Goal: Task Accomplishment & Management: Complete application form

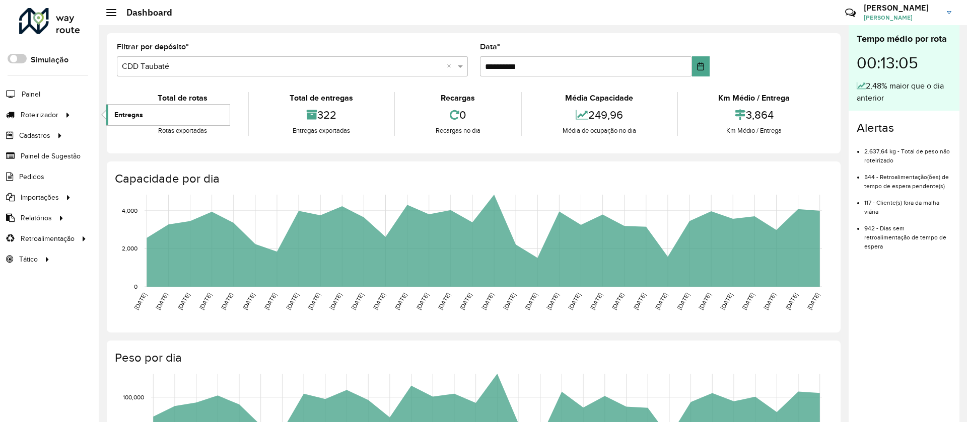
click at [135, 112] on span "Entregas" at bounding box center [128, 115] width 29 height 11
click at [39, 113] on span "Roteirizador" at bounding box center [41, 115] width 40 height 11
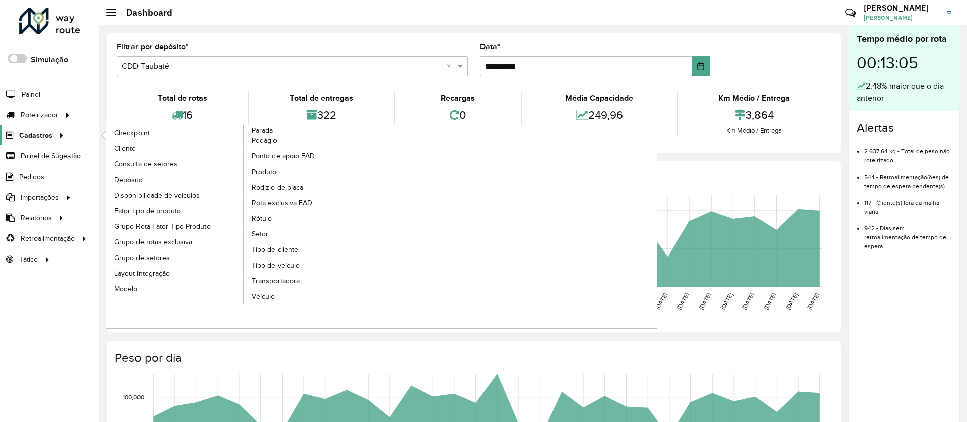
click at [35, 134] on span "Cadastros" at bounding box center [35, 135] width 33 height 11
click at [23, 131] on span "Cadastros" at bounding box center [35, 135] width 33 height 11
click at [43, 134] on span "Cadastros" at bounding box center [35, 135] width 33 height 11
click at [29, 141] on link "Cadastros" at bounding box center [33, 135] width 67 height 20
click at [273, 249] on span "Tipo de cliente" at bounding box center [276, 250] width 48 height 11
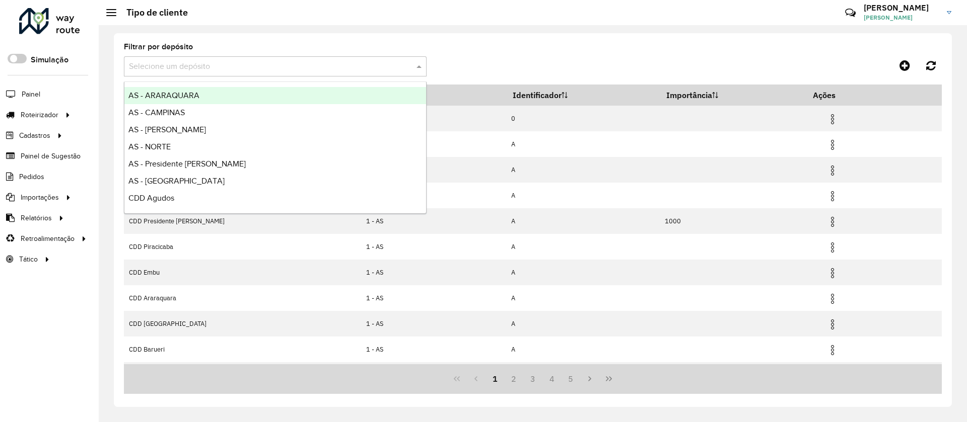
click at [182, 66] on input "text" at bounding box center [265, 67] width 272 height 12
click at [906, 63] on icon at bounding box center [904, 65] width 11 height 12
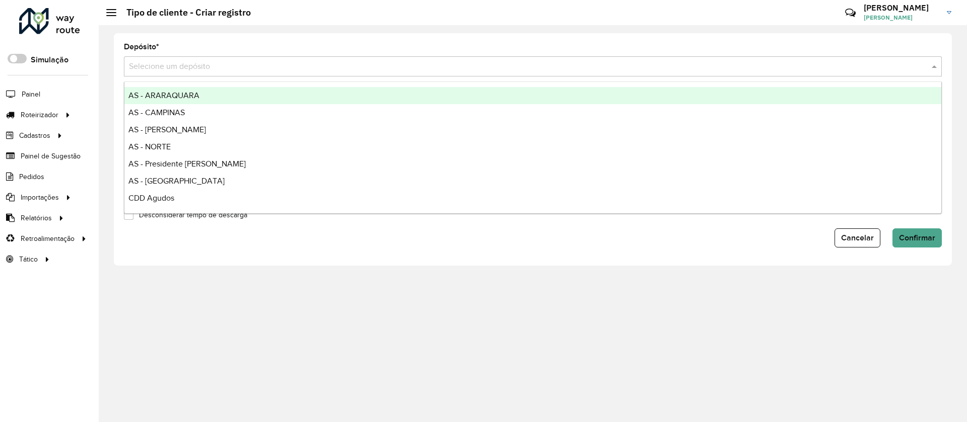
click at [217, 67] on input "text" at bounding box center [522, 67] width 787 height 12
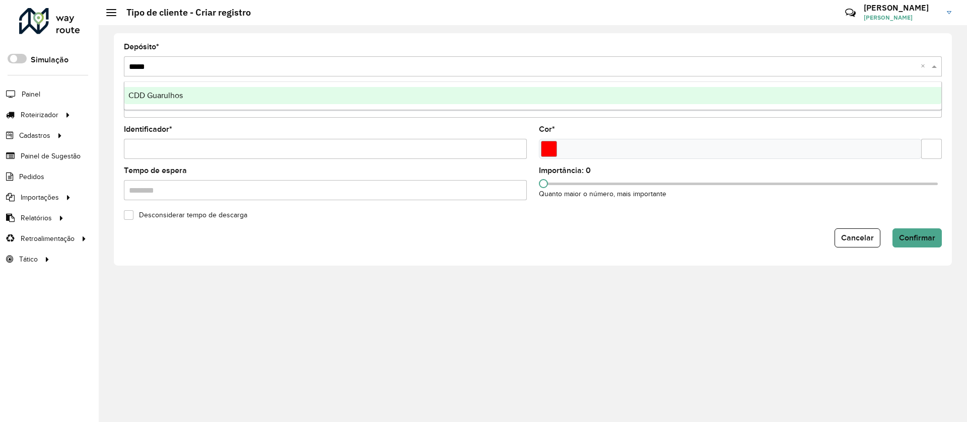
type input "******"
click at [162, 99] on span "CDD Guarulhos" at bounding box center [155, 95] width 54 height 9
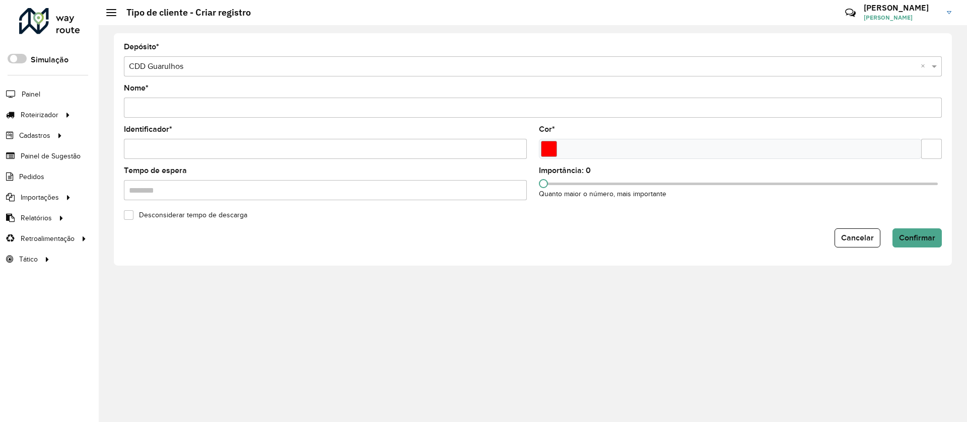
click at [162, 110] on input "Nome *" at bounding box center [533, 108] width 818 height 20
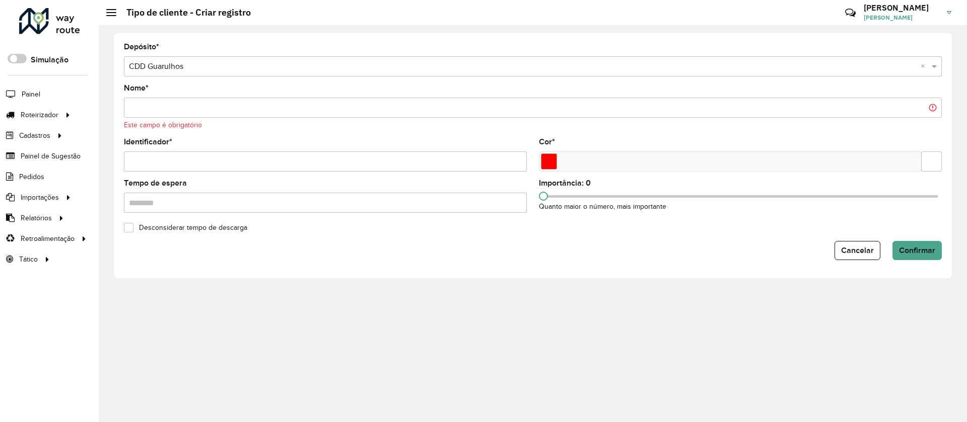
paste input "**********"
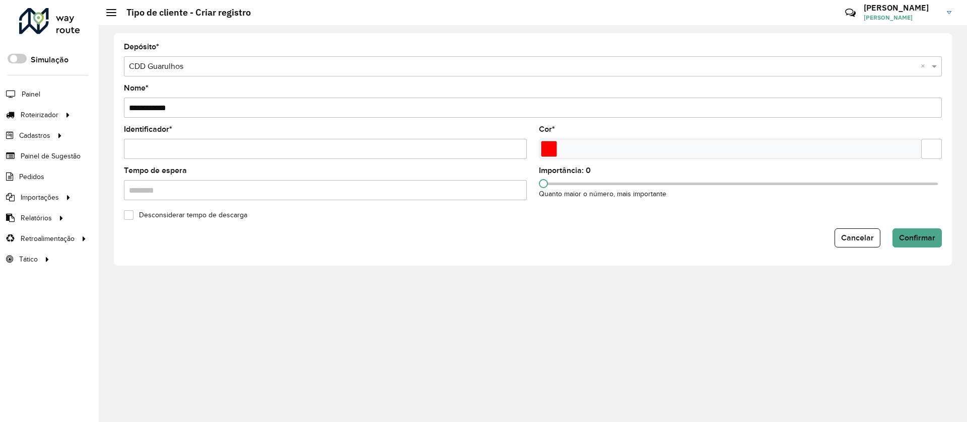
type input "**********"
type input "*"
drag, startPoint x: 545, startPoint y: 187, endPoint x: 819, endPoint y: 203, distance: 274.4
click at [819, 203] on formly-field "Importância: 700 Quanto maior o número, mais importante" at bounding box center [740, 187] width 415 height 41
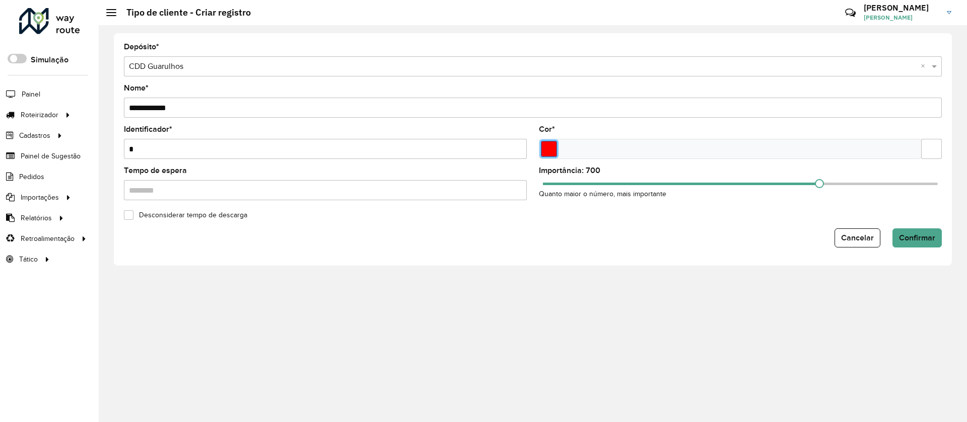
click at [552, 150] on input "Select a color" at bounding box center [549, 149] width 16 height 16
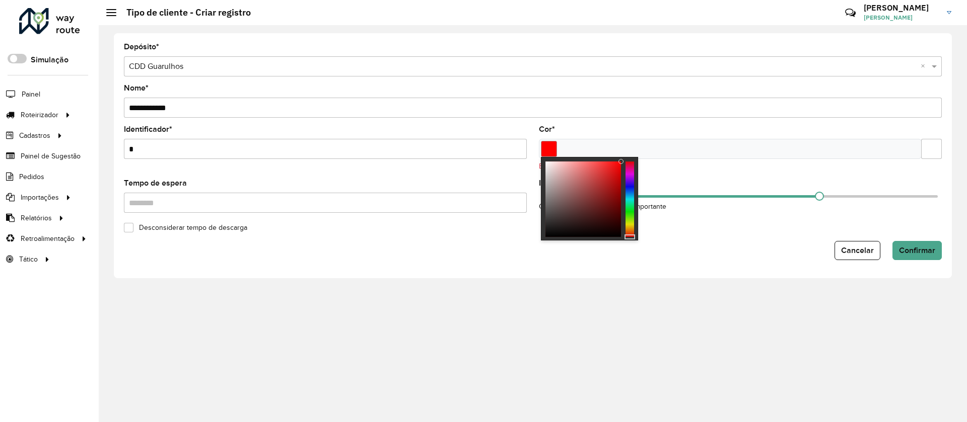
type input "*******"
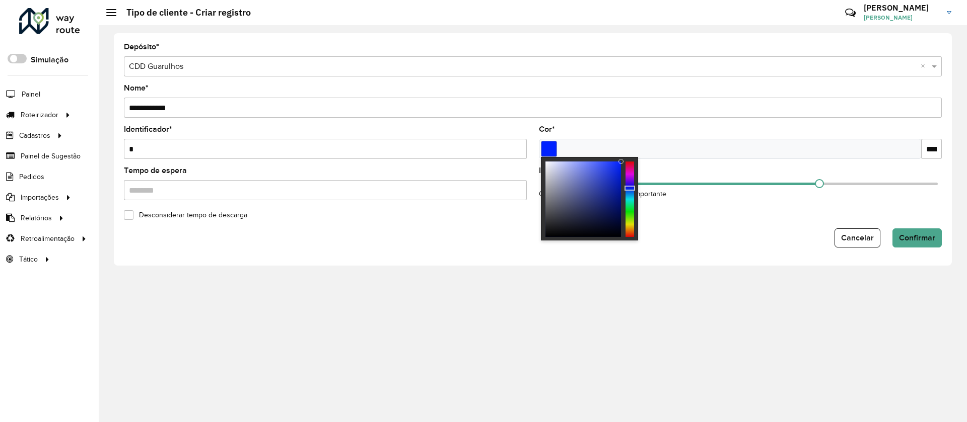
click at [630, 188] on div at bounding box center [629, 200] width 9 height 76
click at [777, 289] on div "**********" at bounding box center [533, 223] width 868 height 397
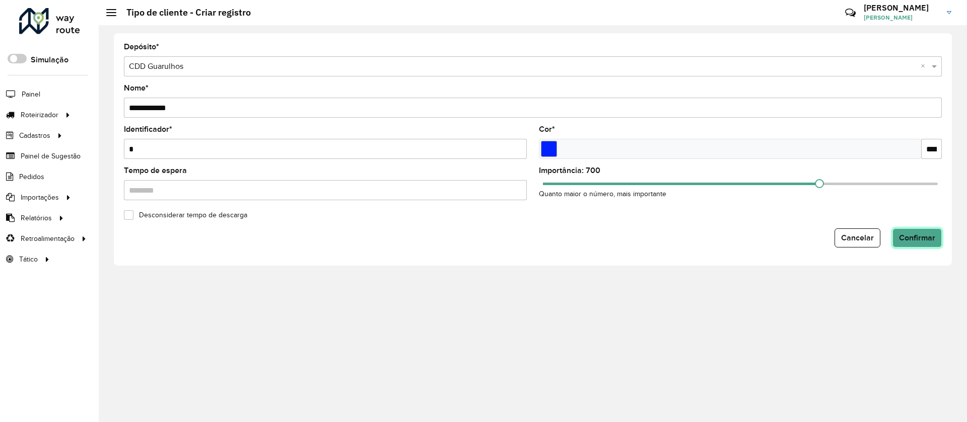
click at [906, 237] on span "Confirmar" at bounding box center [917, 238] width 36 height 9
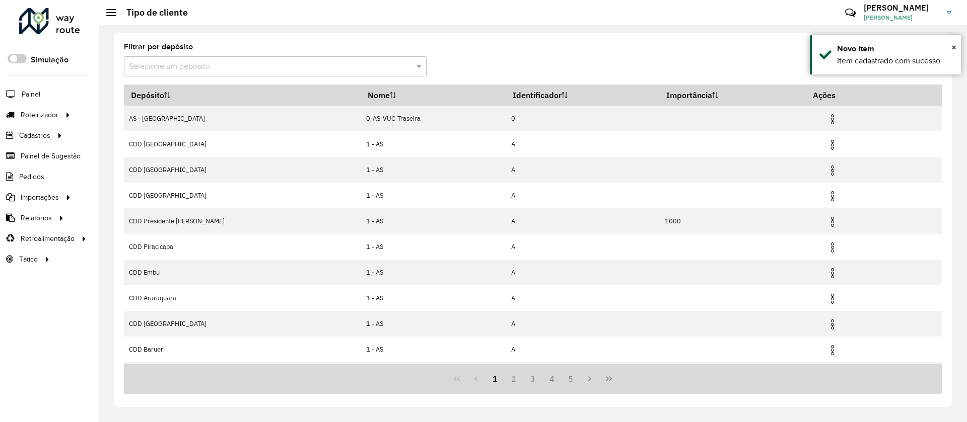
click at [174, 73] on div "Selecione um depósito" at bounding box center [275, 66] width 303 height 20
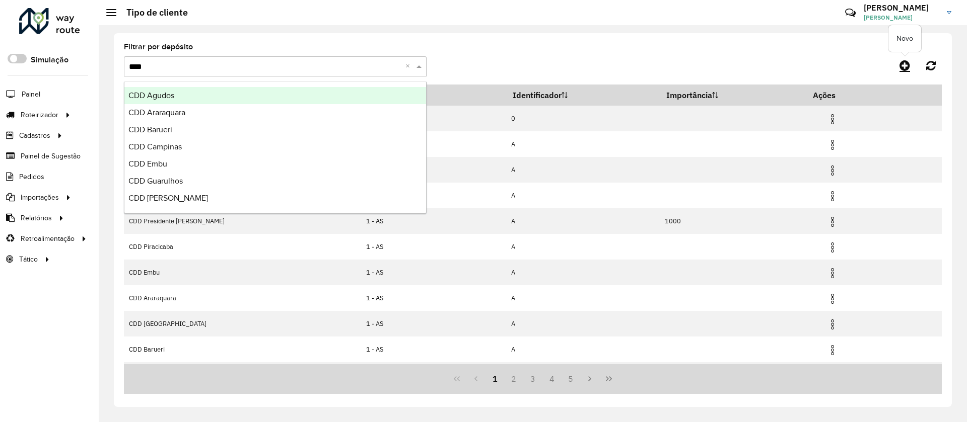
type input "***"
click at [904, 64] on icon at bounding box center [904, 65] width 11 height 12
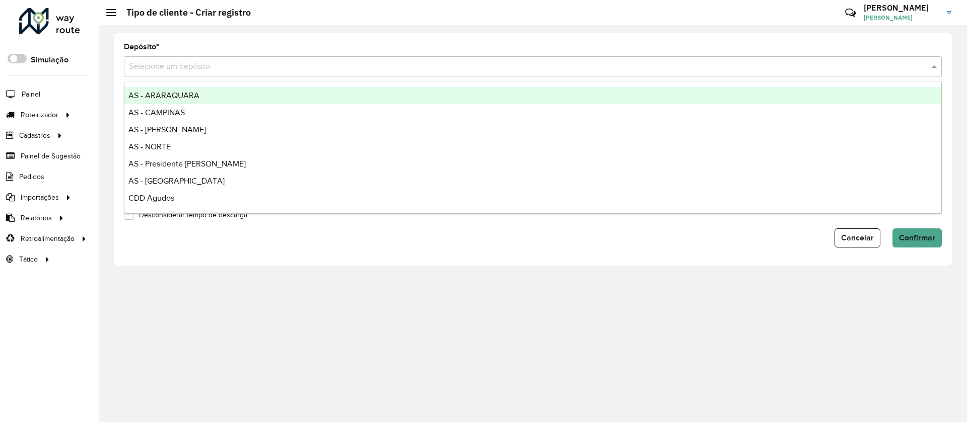
click at [172, 70] on input "text" at bounding box center [522, 67] width 787 height 12
type input "*****"
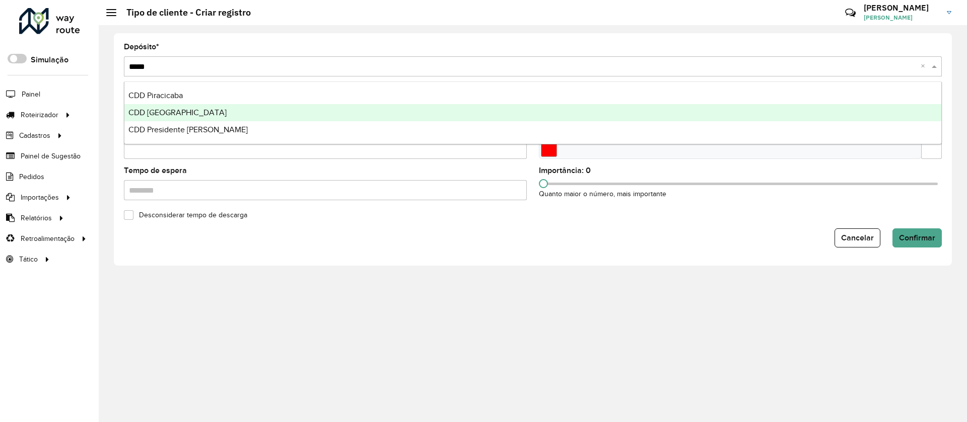
click at [157, 109] on span "CDD Praia Grande" at bounding box center [177, 112] width 98 height 9
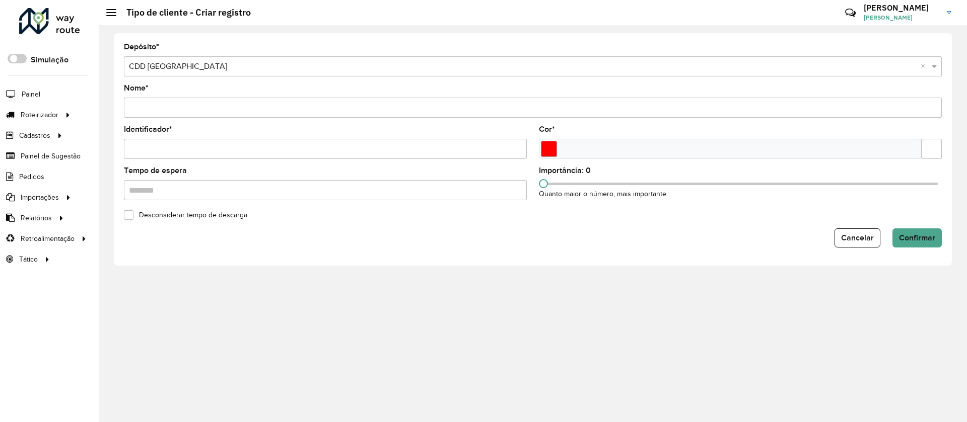
click at [157, 109] on input "Nome *" at bounding box center [533, 108] width 818 height 20
paste input "**********"
type input "**********"
click at [134, 138] on div "Identificador *" at bounding box center [325, 142] width 403 height 33
click at [147, 141] on input "Identificador *" at bounding box center [325, 149] width 403 height 20
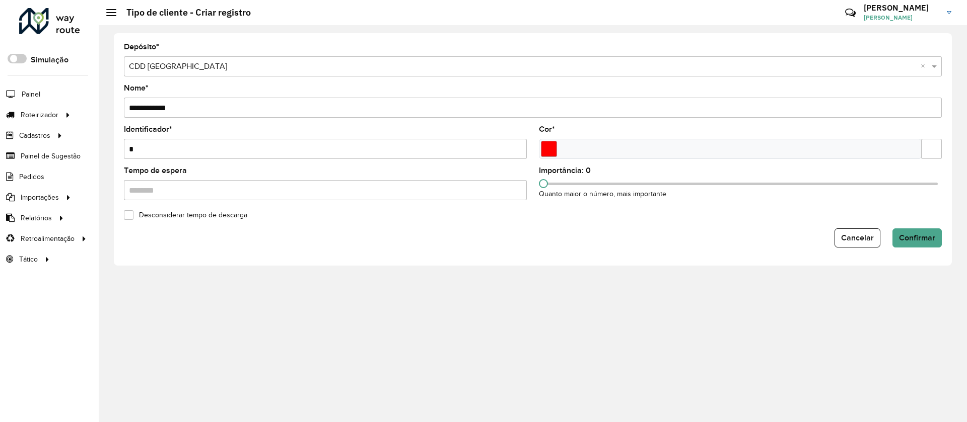
type input "*"
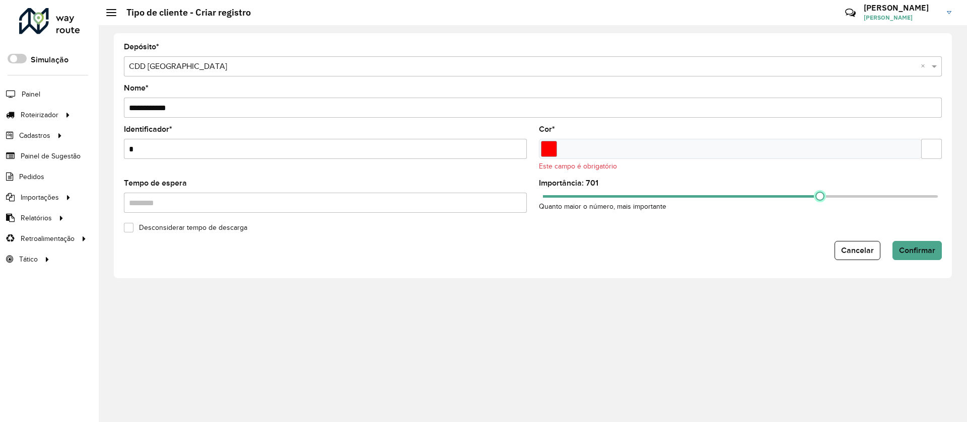
drag, startPoint x: 546, startPoint y: 199, endPoint x: 820, endPoint y: 205, distance: 273.5
click at [820, 205] on div "Importância: 701 Quanto maior o número, mais importante" at bounding box center [740, 196] width 403 height 33
click at [819, 198] on span at bounding box center [819, 196] width 9 height 9
click at [542, 146] on input "Select a color" at bounding box center [549, 149] width 16 height 16
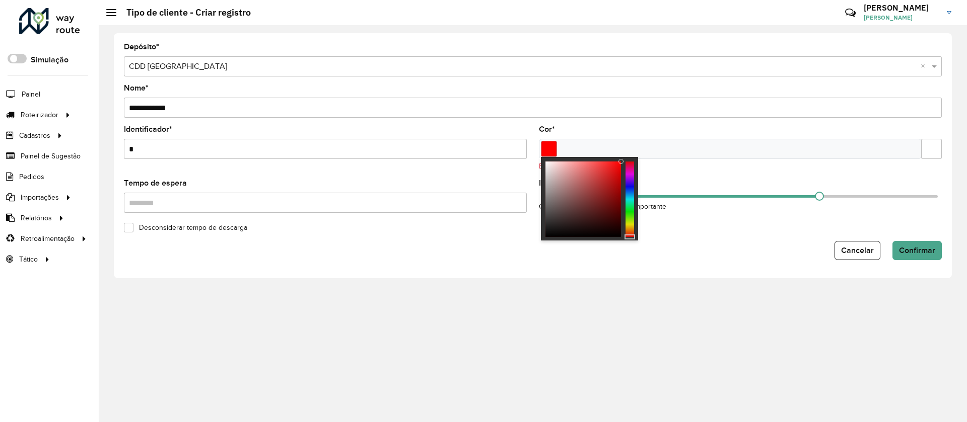
type input "*******"
click at [633, 187] on div at bounding box center [629, 200] width 9 height 76
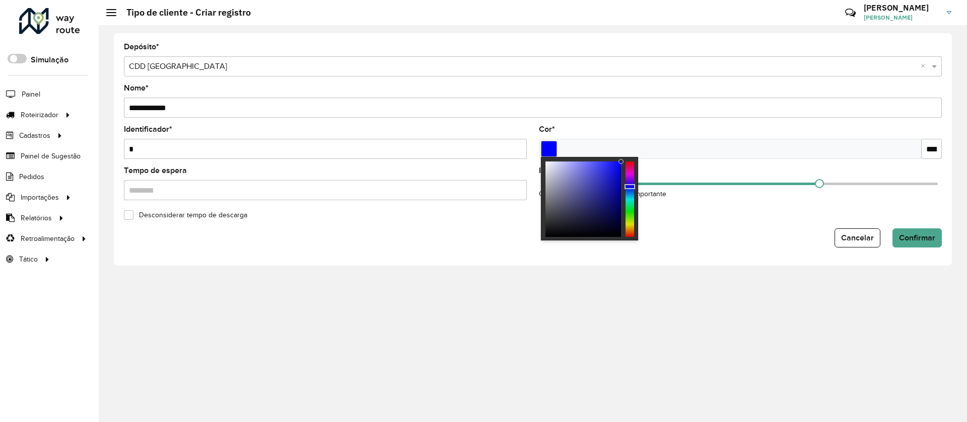
click at [381, 225] on form "**********" at bounding box center [533, 145] width 818 height 204
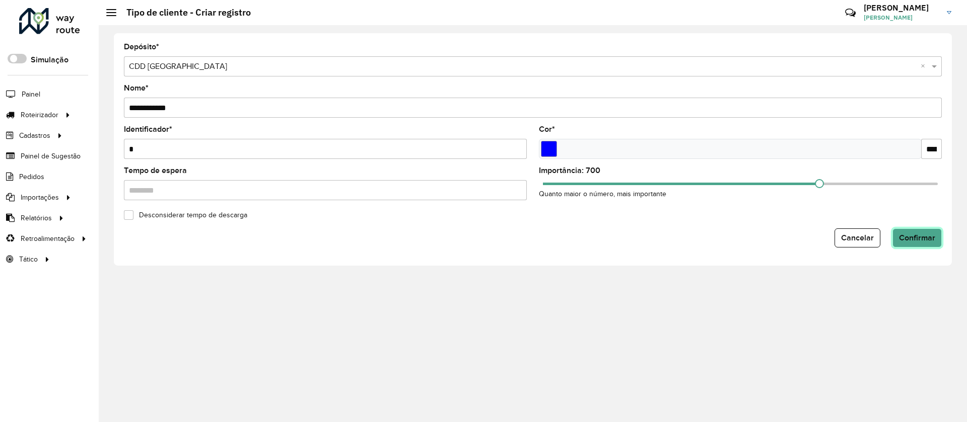
click at [918, 239] on span "Confirmar" at bounding box center [917, 238] width 36 height 9
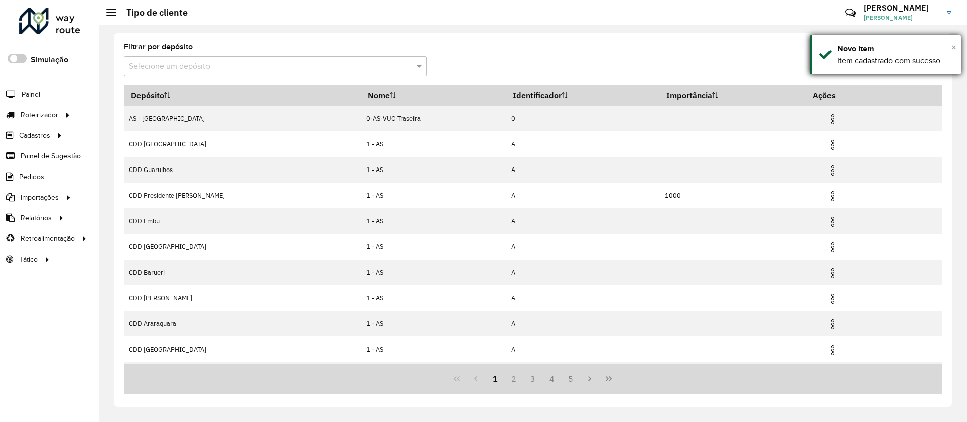
click at [954, 49] on span "×" at bounding box center [953, 47] width 5 height 11
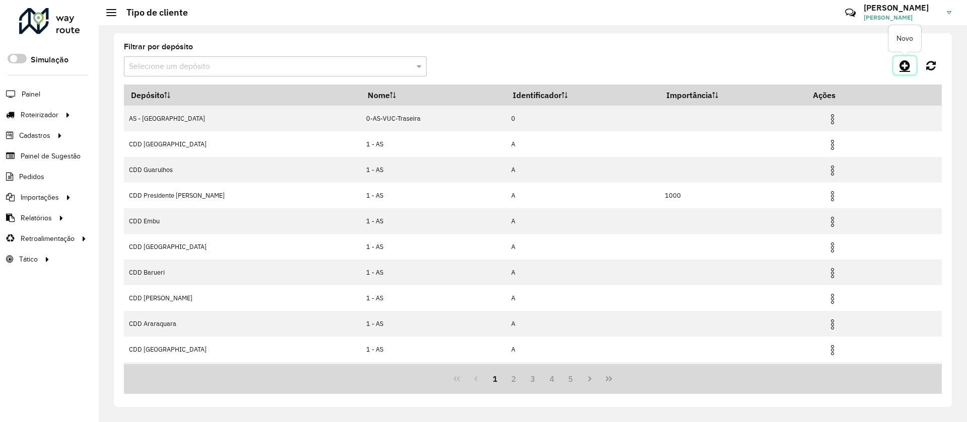
click at [900, 64] on icon at bounding box center [904, 65] width 11 height 12
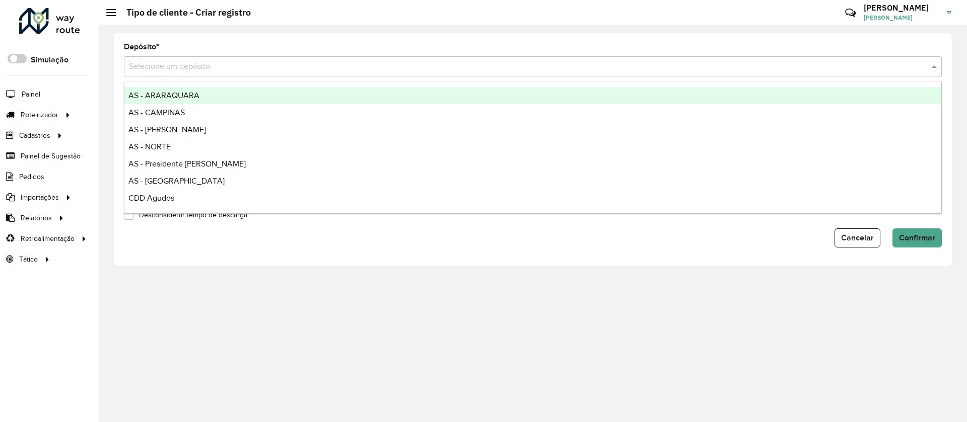
click at [189, 66] on input "text" at bounding box center [522, 67] width 787 height 12
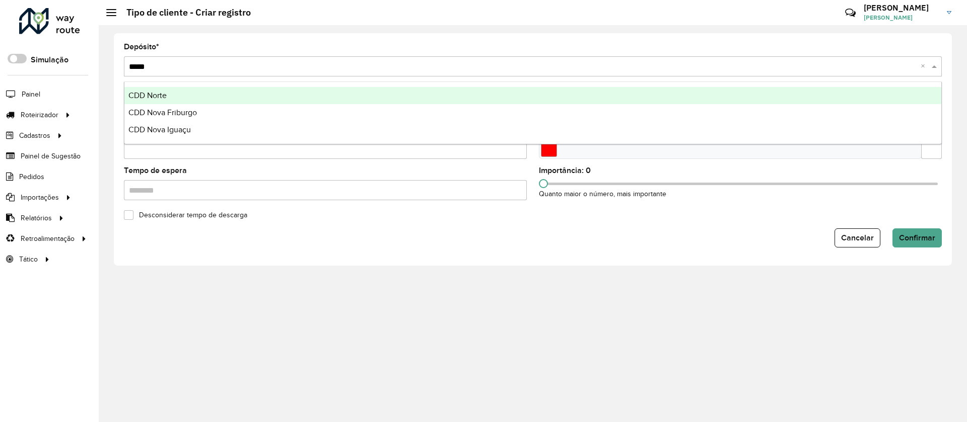
type input "******"
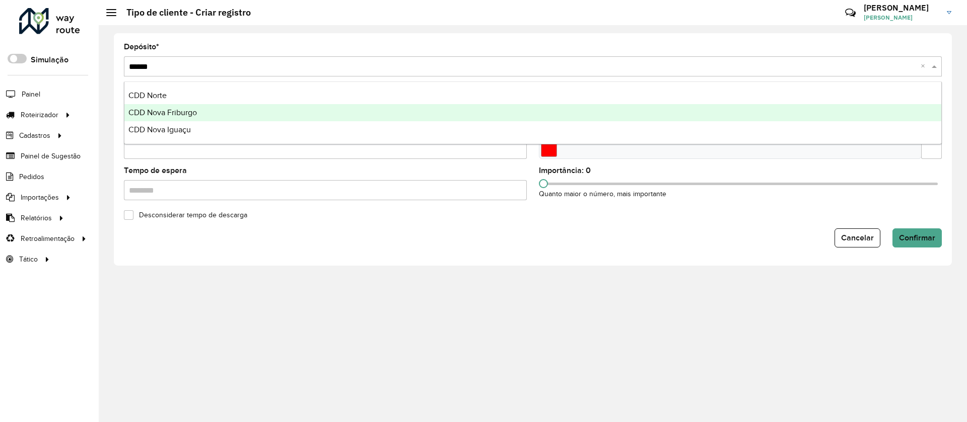
click at [173, 110] on span "CDD Nova Friburgo" at bounding box center [162, 112] width 68 height 9
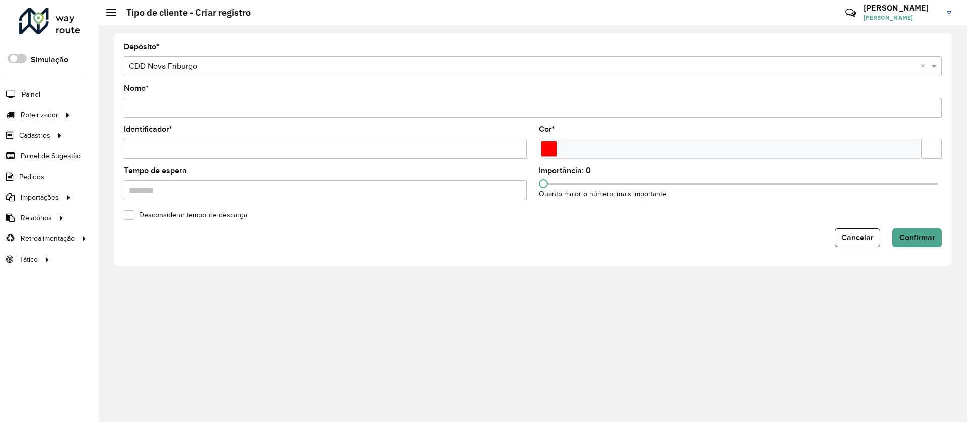
click at [173, 110] on input "Nome *" at bounding box center [533, 108] width 818 height 20
paste input "**********"
click at [173, 110] on input "**********" at bounding box center [533, 108] width 818 height 20
type input "**********"
type input "*"
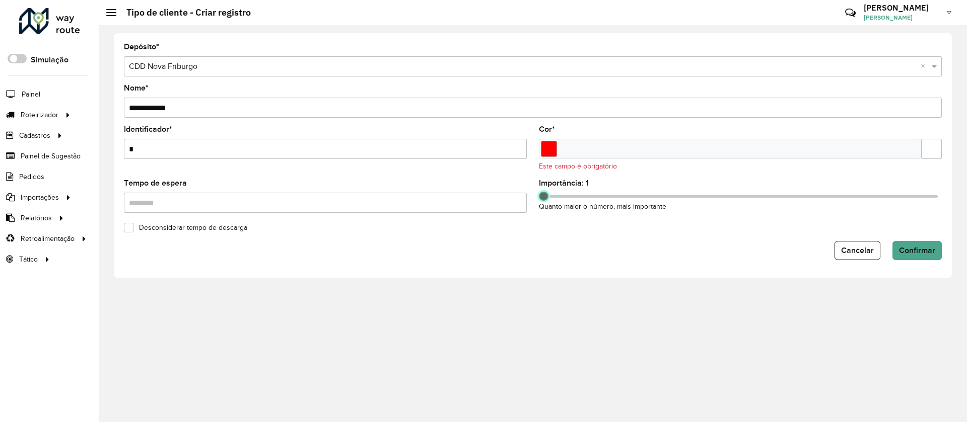
click at [544, 193] on span at bounding box center [543, 196] width 9 height 9
drag, startPoint x: 546, startPoint y: 198, endPoint x: 819, endPoint y: 218, distance: 273.6
click at [819, 218] on formly-field "Importância: 700 Quanto maior o número, mais importante" at bounding box center [740, 200] width 415 height 41
click at [547, 149] on input "Select a color" at bounding box center [549, 149] width 16 height 16
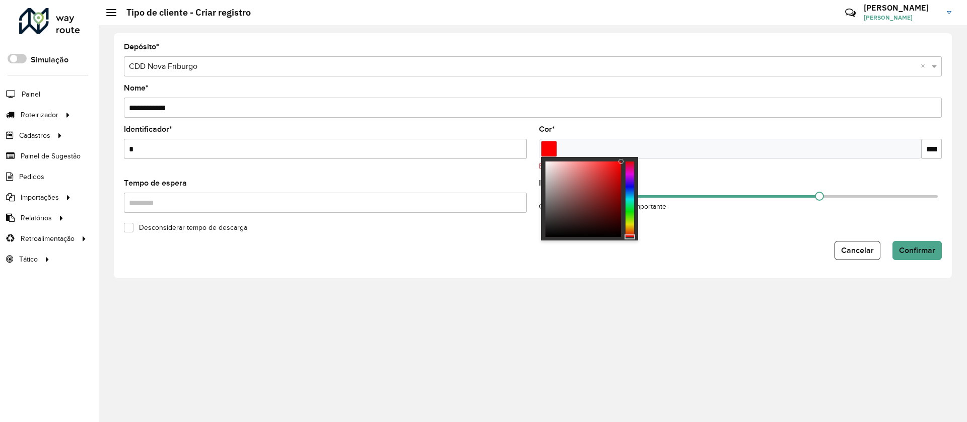
type input "*******"
click at [632, 188] on div at bounding box center [629, 200] width 9 height 76
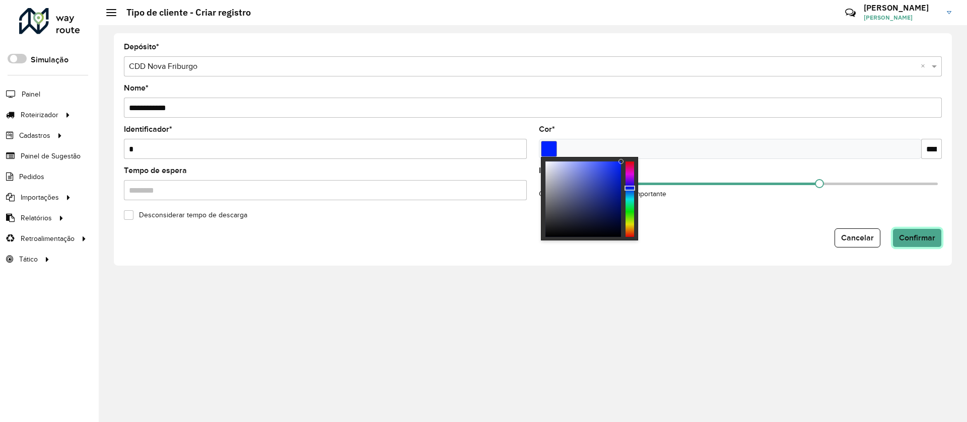
click at [916, 238] on span "Confirmar" at bounding box center [917, 238] width 36 height 9
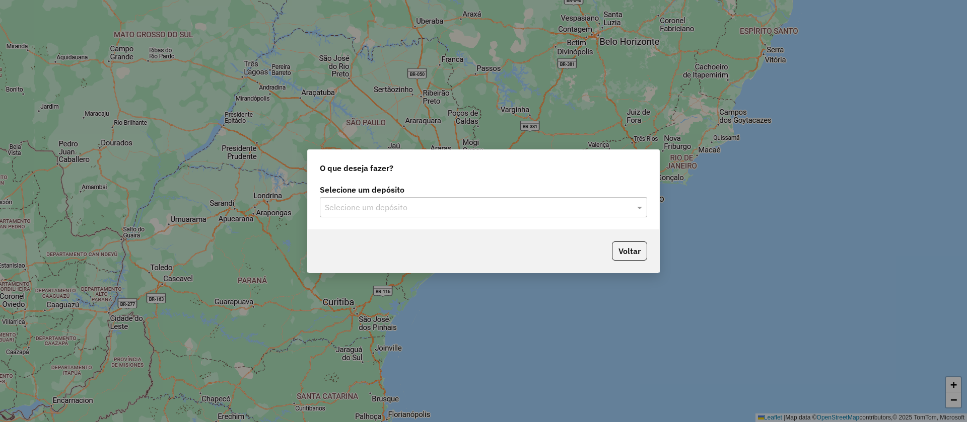
click at [368, 212] on input "text" at bounding box center [473, 208] width 297 height 12
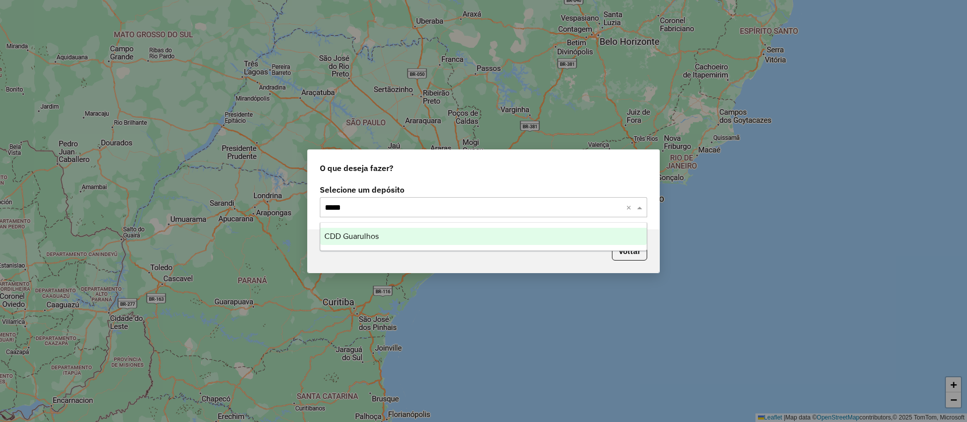
type input "******"
click at [367, 236] on span "CDD Guarulhos" at bounding box center [351, 236] width 54 height 9
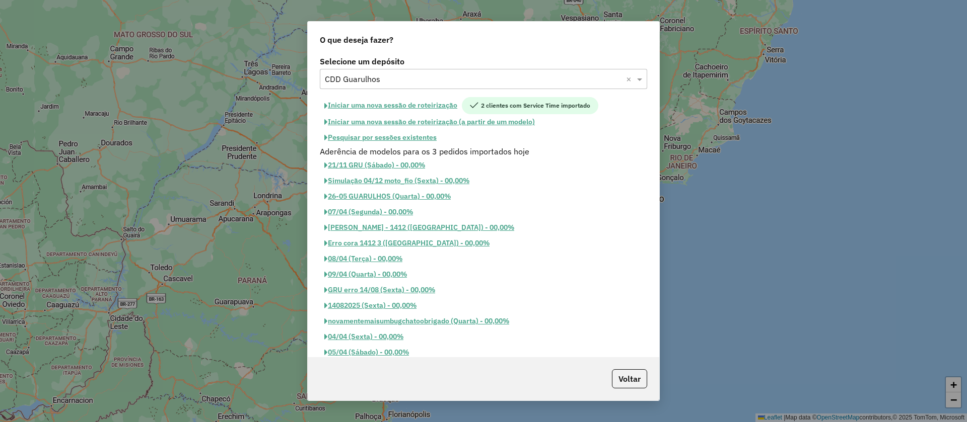
click at [366, 136] on button "Pesquisar por sessões existentes" at bounding box center [380, 138] width 121 height 16
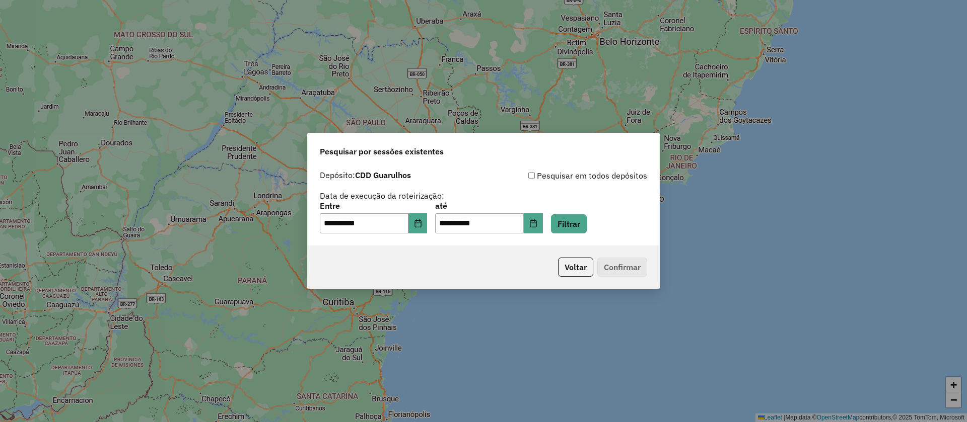
click at [602, 221] on div "**********" at bounding box center [483, 217] width 327 height 31
click at [583, 222] on button "Filtrar" at bounding box center [569, 223] width 36 height 19
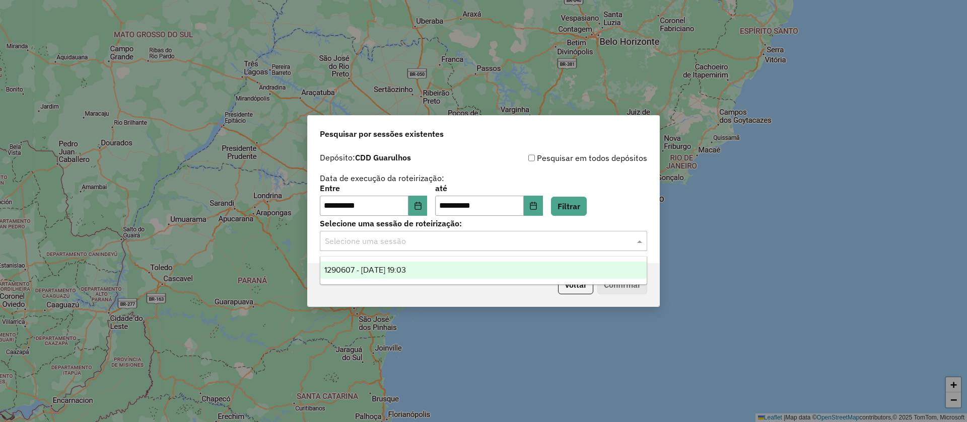
click at [400, 243] on input "text" at bounding box center [473, 242] width 297 height 12
click at [394, 267] on span "1290607 - 08/10/2025 19:03" at bounding box center [365, 270] width 82 height 9
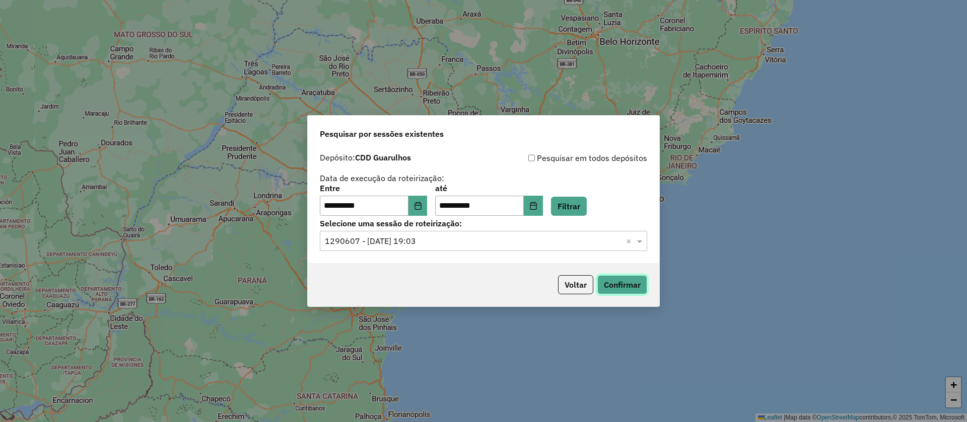
click at [637, 289] on button "Confirmar" at bounding box center [622, 284] width 50 height 19
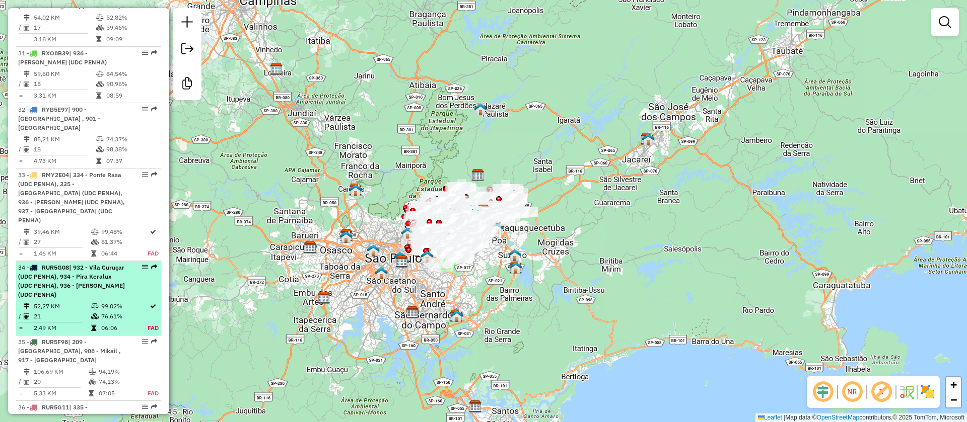
scroll to position [2039, 0]
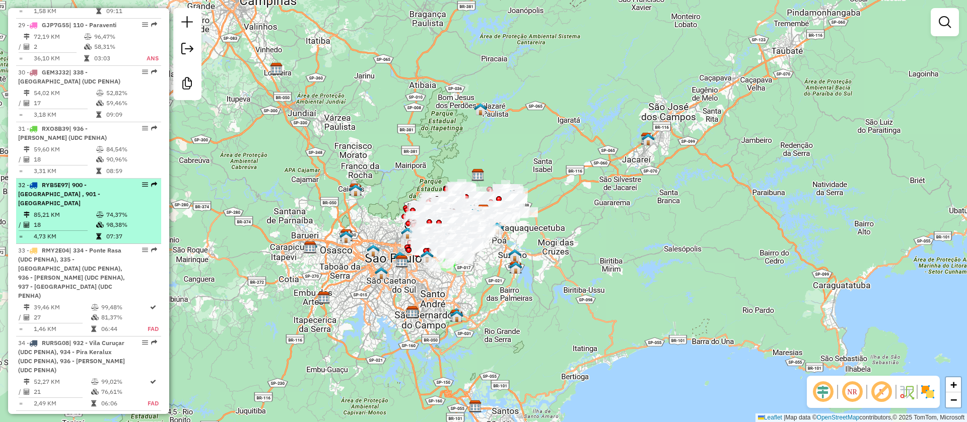
click at [86, 210] on td "85,21 KM" at bounding box center [64, 215] width 62 height 10
select select "**********"
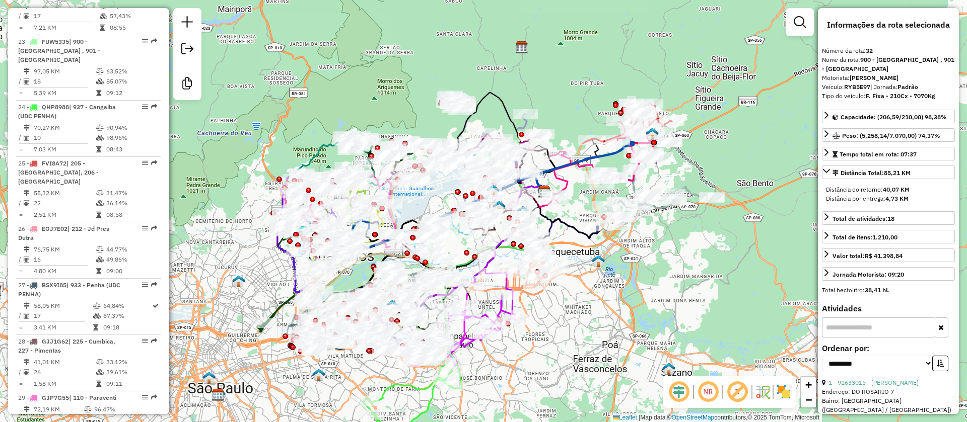
scroll to position [1662, 0]
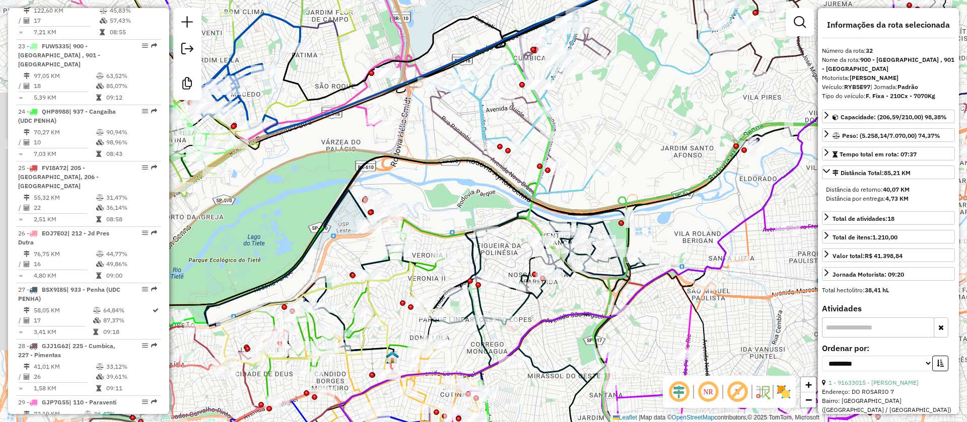
drag, startPoint x: 323, startPoint y: 203, endPoint x: 533, endPoint y: 188, distance: 210.0
click at [518, 195] on div "Janela de atendimento Grade de atendimento Capacidade Transportadoras Veículos …" at bounding box center [483, 211] width 967 height 422
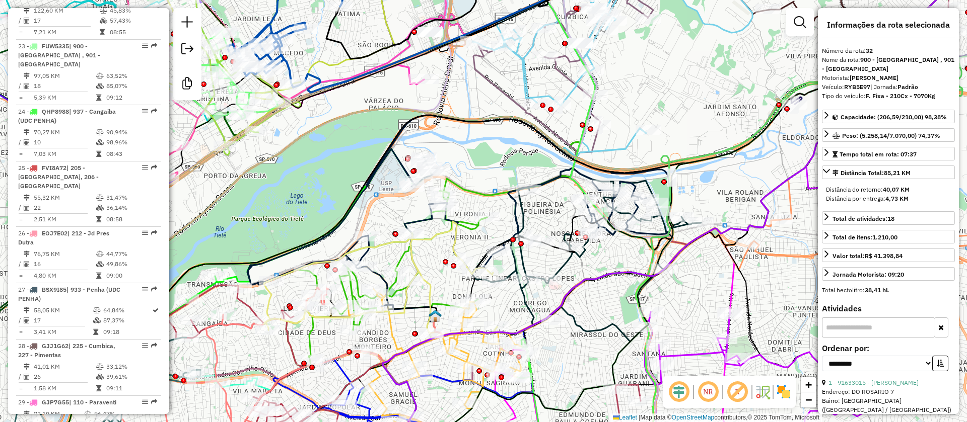
drag, startPoint x: 346, startPoint y: 204, endPoint x: 388, endPoint y: 100, distance: 112.6
click at [380, 76] on icon at bounding box center [514, 134] width 860 height 425
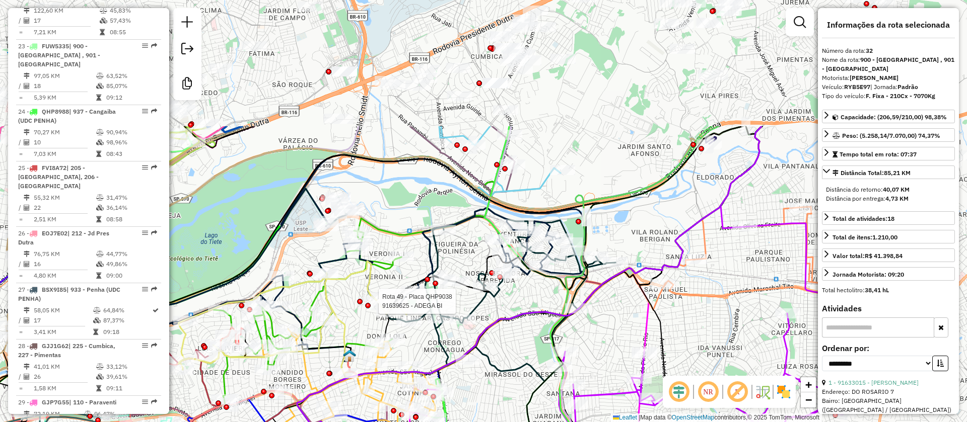
drag, startPoint x: 453, startPoint y: 179, endPoint x: 358, endPoint y: 315, distance: 166.1
click at [358, 305] on div at bounding box center [360, 302] width 6 height 6
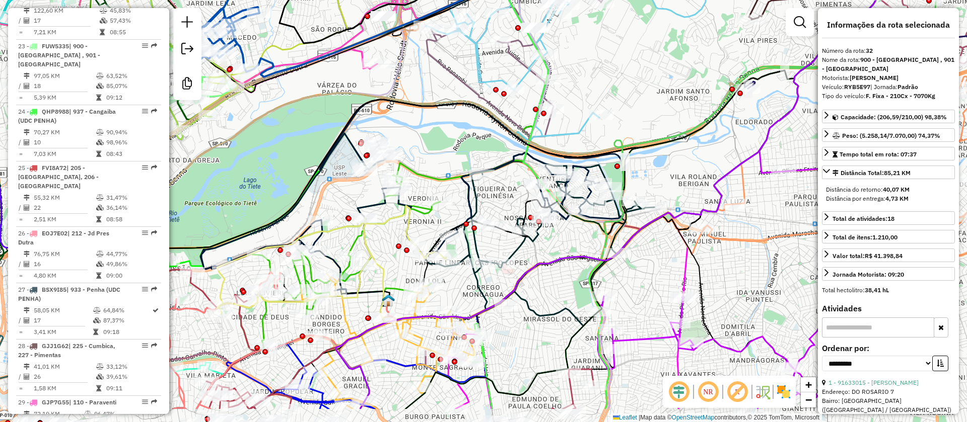
drag, startPoint x: 387, startPoint y: 256, endPoint x: 415, endPoint y: 193, distance: 69.2
click at [415, 197] on div "Janela de atendimento Grade de atendimento Capacidade Transportadoras Veículos …" at bounding box center [483, 211] width 967 height 422
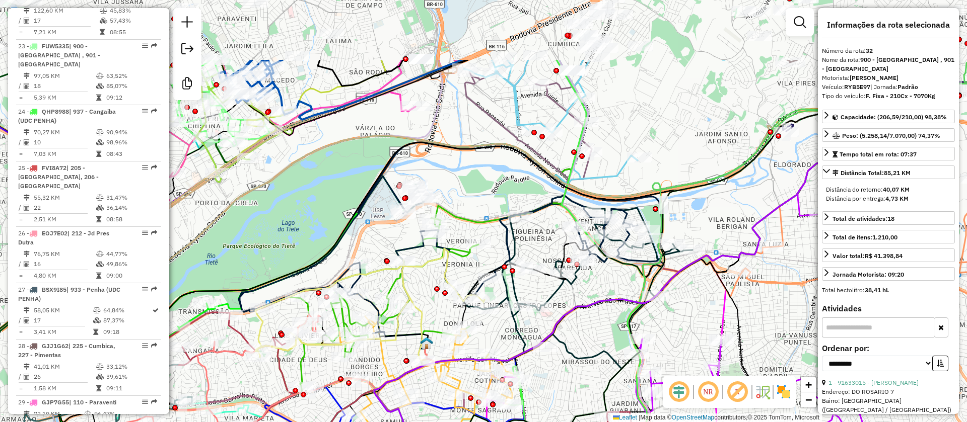
drag, startPoint x: 570, startPoint y: 278, endPoint x: 580, endPoint y: 380, distance: 102.7
click at [580, 380] on div "Janela de atendimento Grade de atendimento Capacidade Transportadoras Veículos …" at bounding box center [483, 211] width 967 height 422
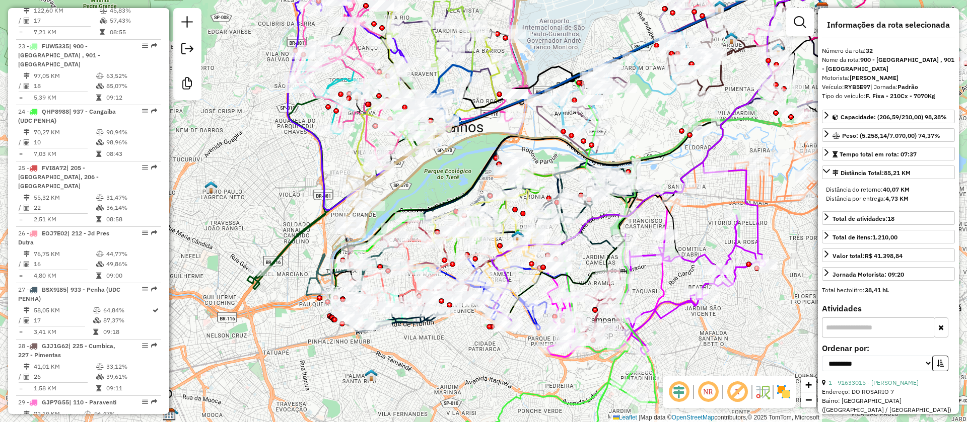
click at [297, 349] on div "Janela de atendimento Grade de atendimento Capacidade Transportadoras Veículos …" at bounding box center [483, 211] width 967 height 422
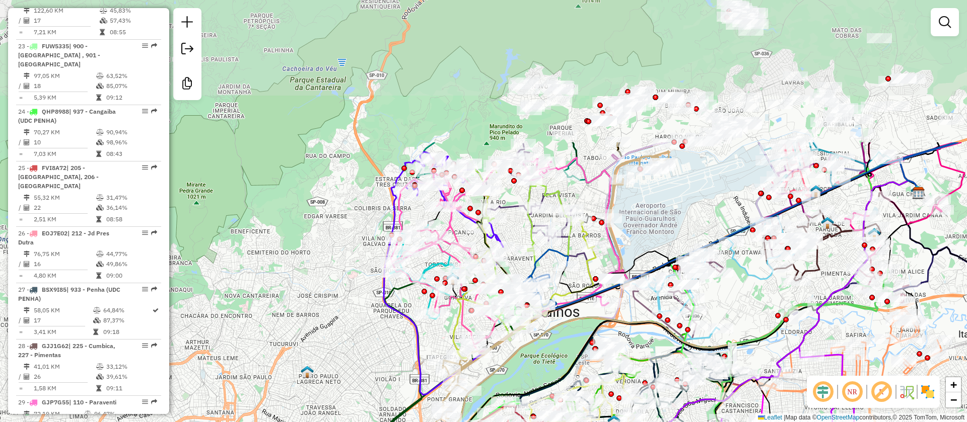
drag, startPoint x: 257, startPoint y: 208, endPoint x: 388, endPoint y: 412, distance: 241.6
click at [388, 412] on div "Janela de atendimento Grade de atendimento Capacidade Transportadoras Veículos …" at bounding box center [483, 211] width 967 height 422
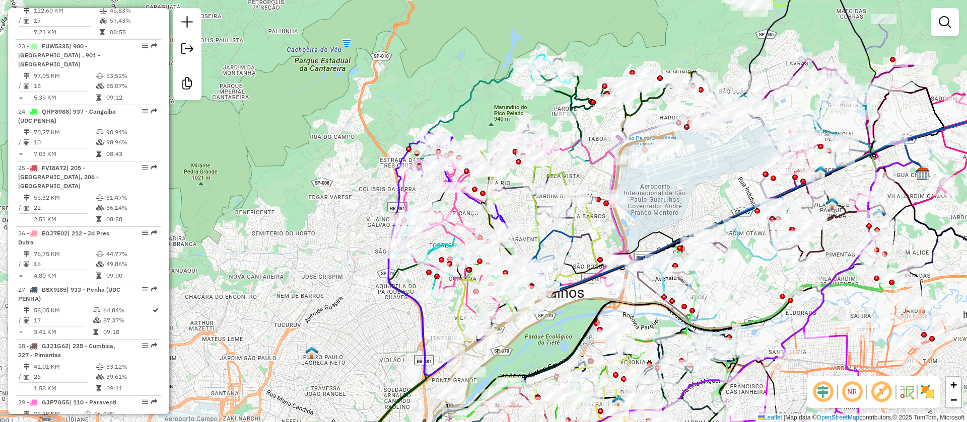
drag, startPoint x: 361, startPoint y: 347, endPoint x: 251, endPoint y: 204, distance: 181.0
click at [253, 210] on div "Janela de atendimento Grade de atendimento Capacidade Transportadoras Veículos …" at bounding box center [483, 211] width 967 height 422
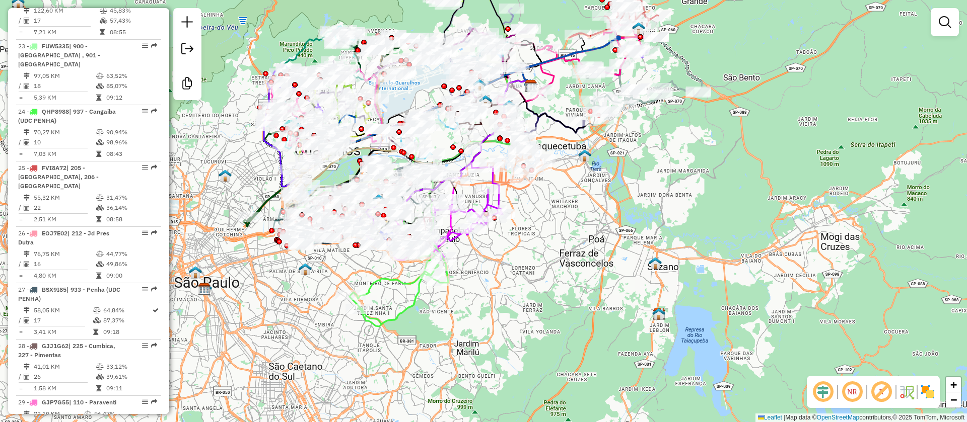
drag, startPoint x: 646, startPoint y: 281, endPoint x: 599, endPoint y: 189, distance: 103.8
click at [600, 191] on div "Janela de atendimento Grade de atendimento Capacidade Transportadoras Veículos …" at bounding box center [483, 211] width 967 height 422
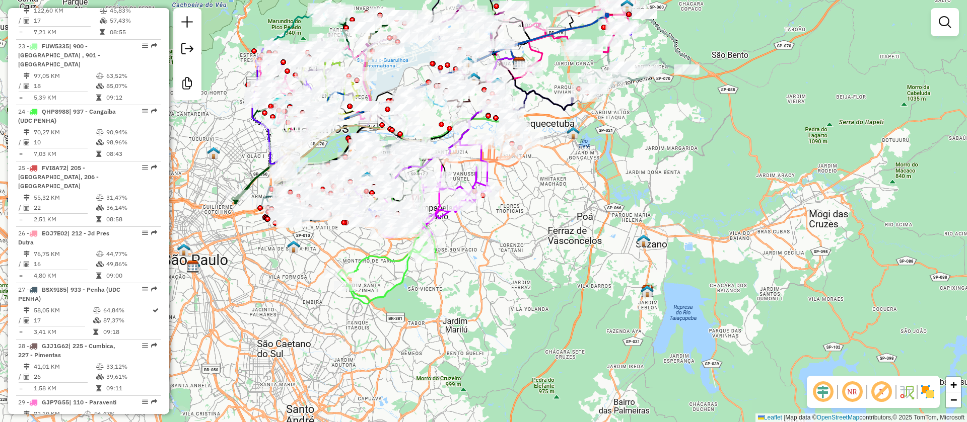
click at [433, 322] on div "Janela de atendimento Grade de atendimento Capacidade Transportadoras Veículos …" at bounding box center [483, 211] width 967 height 422
click at [396, 284] on icon at bounding box center [382, 243] width 89 height 121
select select "**********"
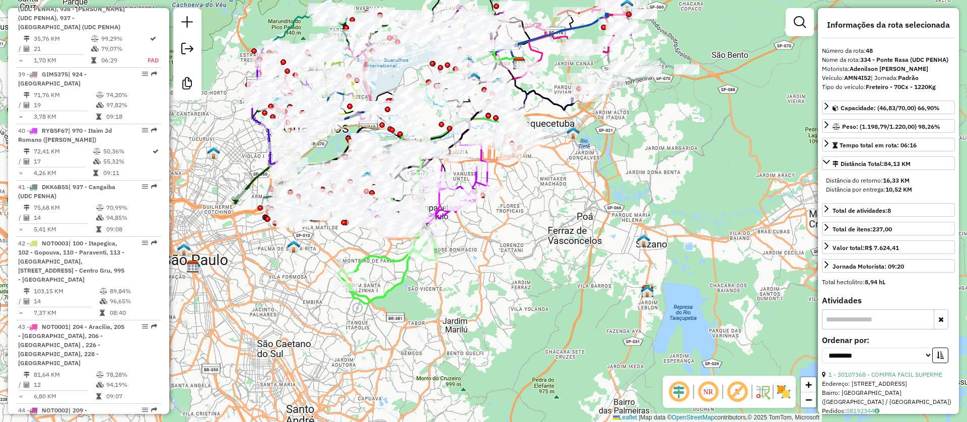
scroll to position [3257, 0]
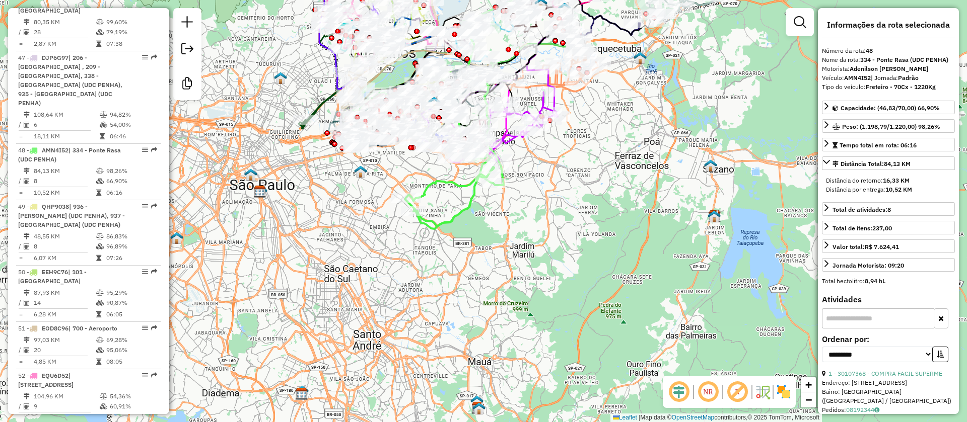
drag, startPoint x: 448, startPoint y: 349, endPoint x: 507, endPoint y: 267, distance: 100.7
click at [507, 268] on div "Janela de atendimento Grade de atendimento Capacidade Transportadoras Veículos …" at bounding box center [483, 211] width 967 height 422
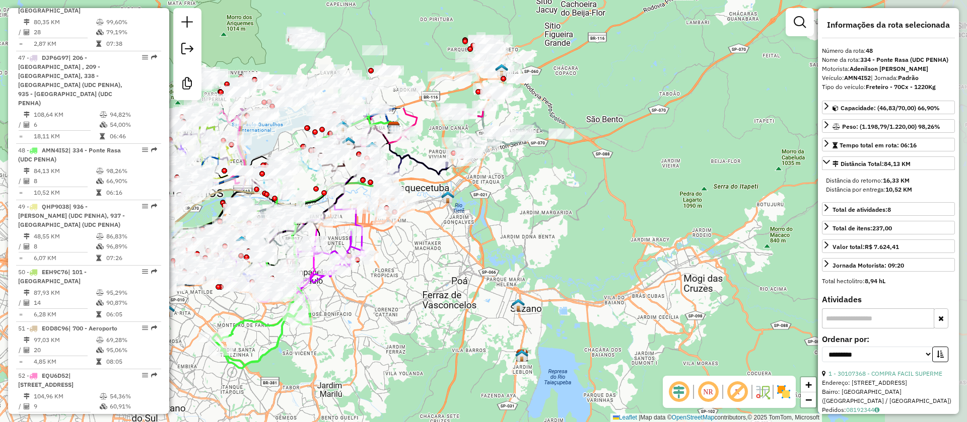
drag, startPoint x: 528, startPoint y: 282, endPoint x: 439, endPoint y: 294, distance: 89.9
click at [392, 394] on div "Janela de atendimento Grade de atendimento Capacidade Transportadoras Veículos …" at bounding box center [483, 211] width 967 height 422
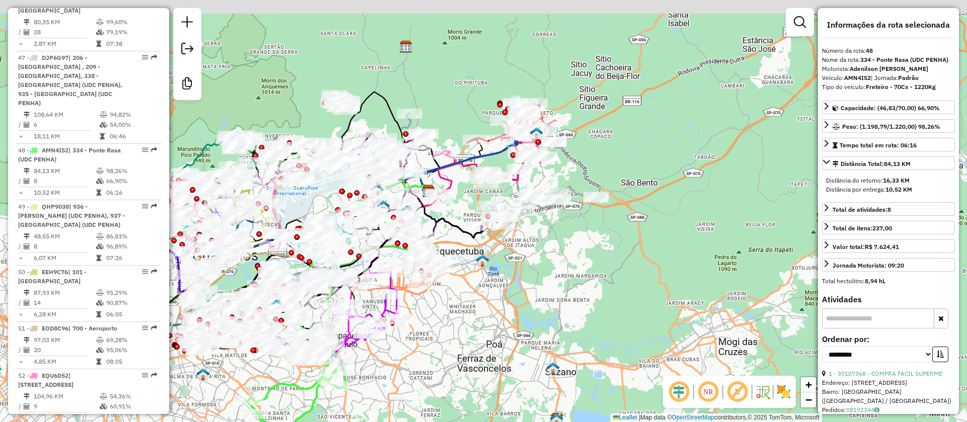
drag, startPoint x: 475, startPoint y: 268, endPoint x: 511, endPoint y: 321, distance: 63.8
click at [516, 332] on div "Janela de atendimento Grade de atendimento Capacidade Transportadoras Veículos …" at bounding box center [483, 211] width 967 height 422
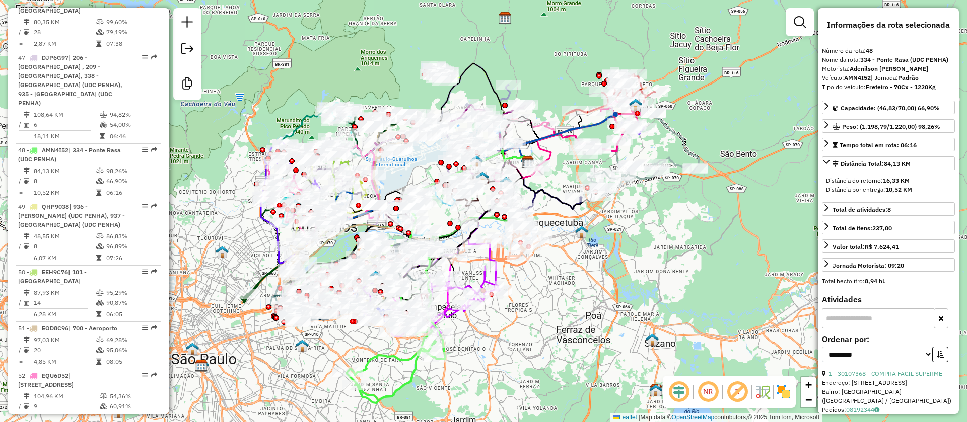
drag, startPoint x: 497, startPoint y: 311, endPoint x: 593, endPoint y: 267, distance: 105.2
click at [593, 267] on div "Janela de atendimento Grade de atendimento Capacidade Transportadoras Veículos …" at bounding box center [483, 211] width 967 height 422
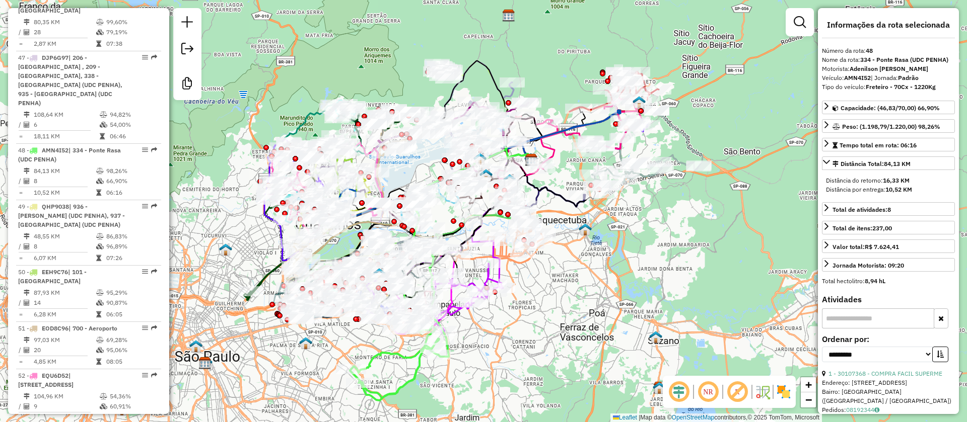
click at [408, 379] on icon at bounding box center [394, 340] width 89 height 121
click at [555, 321] on div "Janela de atendimento Grade de atendimento Capacidade Transportadoras Veículos …" at bounding box center [483, 211] width 967 height 422
